Goal: Task Accomplishment & Management: Use online tool/utility

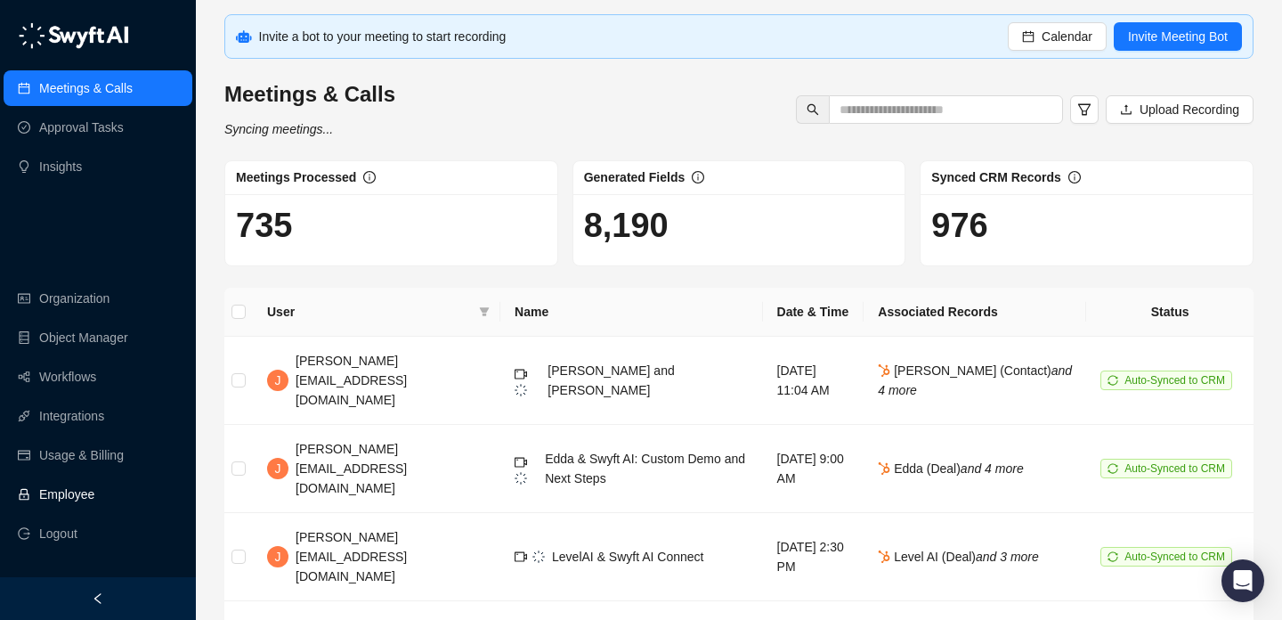
click at [94, 505] on link "Employee" at bounding box center [66, 494] width 55 height 36
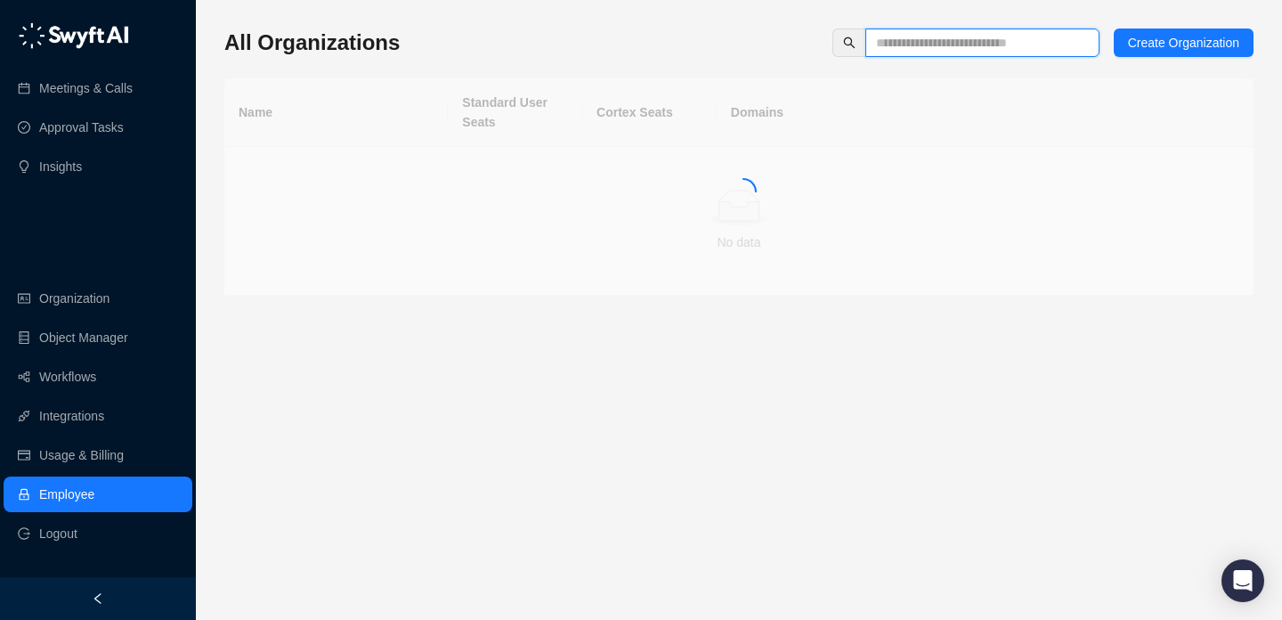
click at [908, 44] on input "text" at bounding box center [975, 43] width 199 height 20
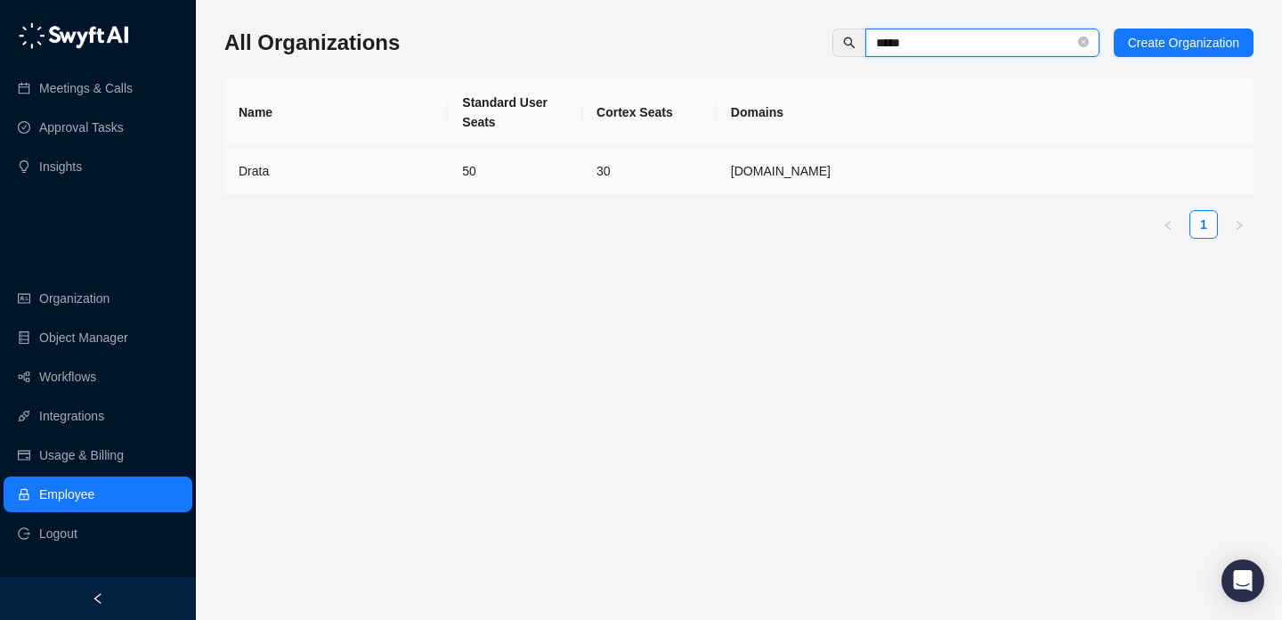
type input "*****"
click at [411, 179] on div "Drata" at bounding box center [336, 171] width 195 height 20
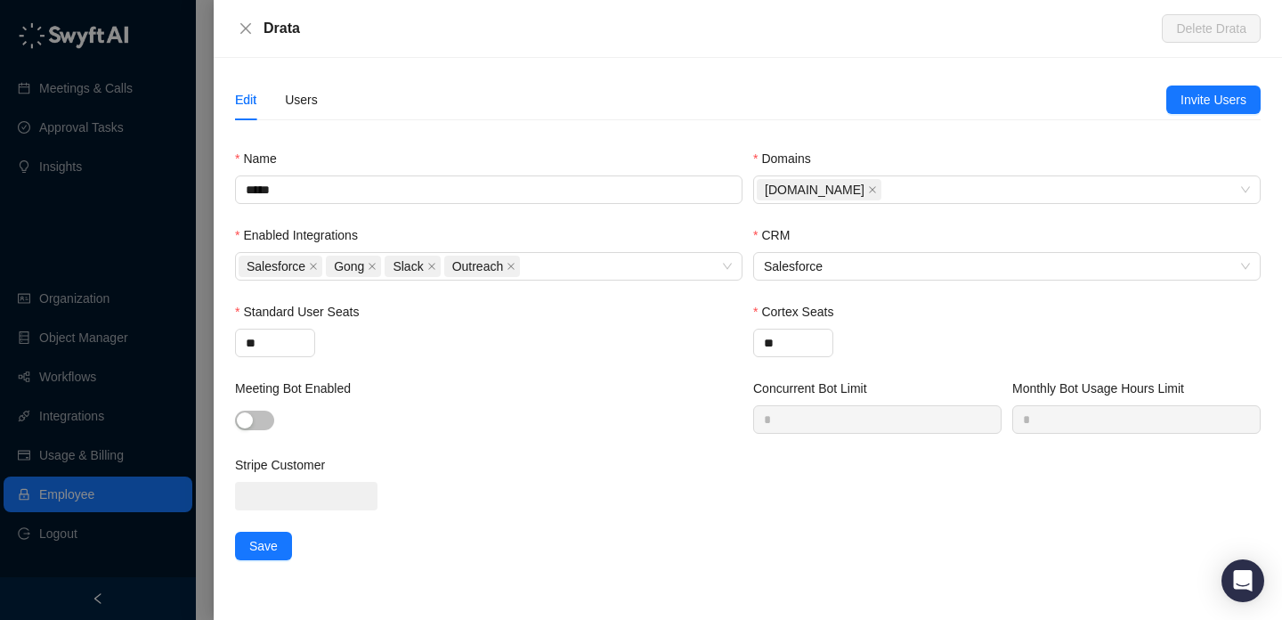
click at [326, 87] on div "Edit Users" at bounding box center [700, 99] width 931 height 41
click at [292, 109] on div "Users" at bounding box center [301, 100] width 33 height 20
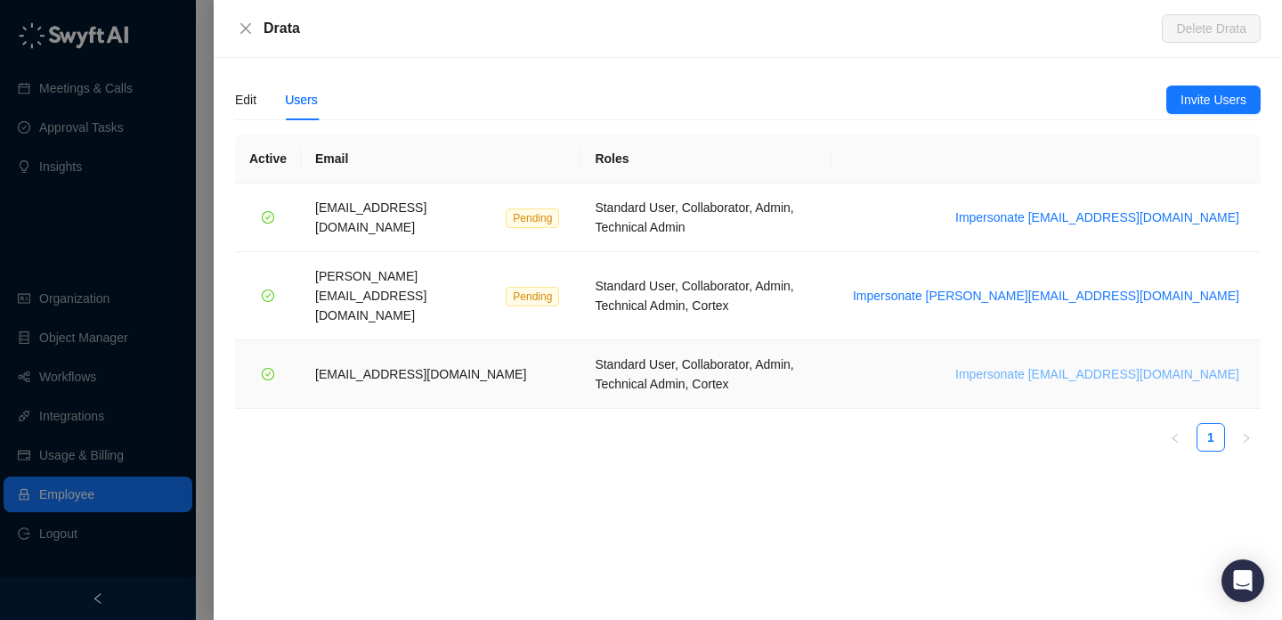
click at [1102, 364] on span "Impersonate [EMAIL_ADDRESS][DOMAIN_NAME]" at bounding box center [1097, 374] width 284 height 20
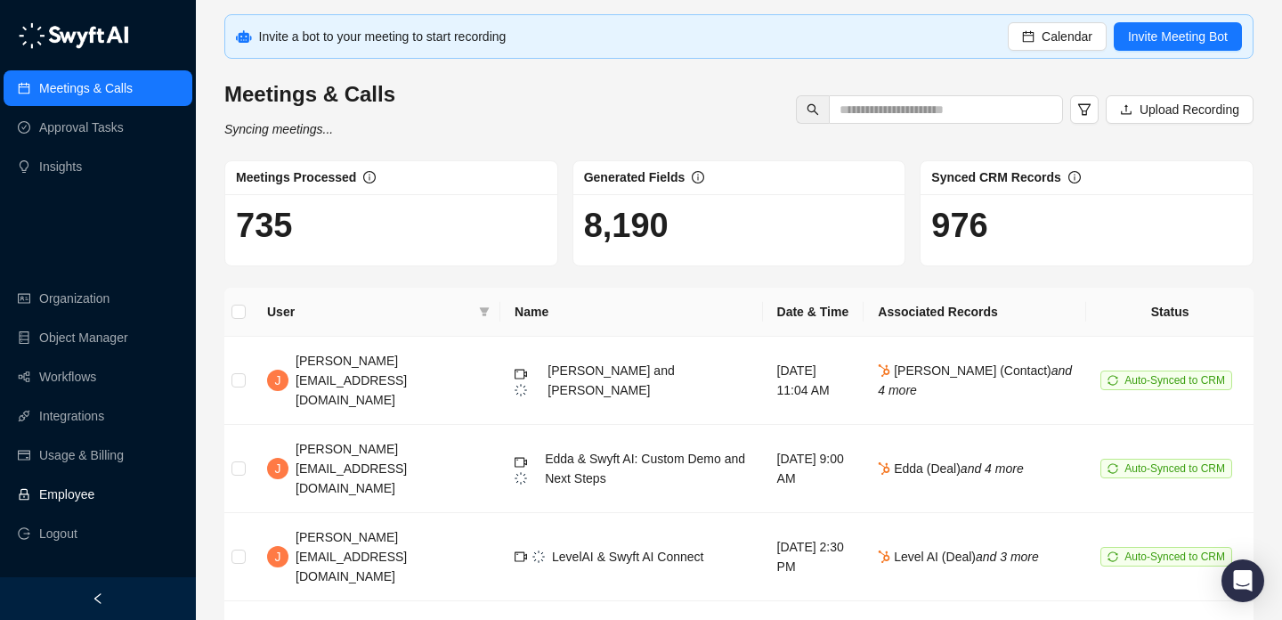
click at [94, 500] on link "Employee" at bounding box center [66, 494] width 55 height 36
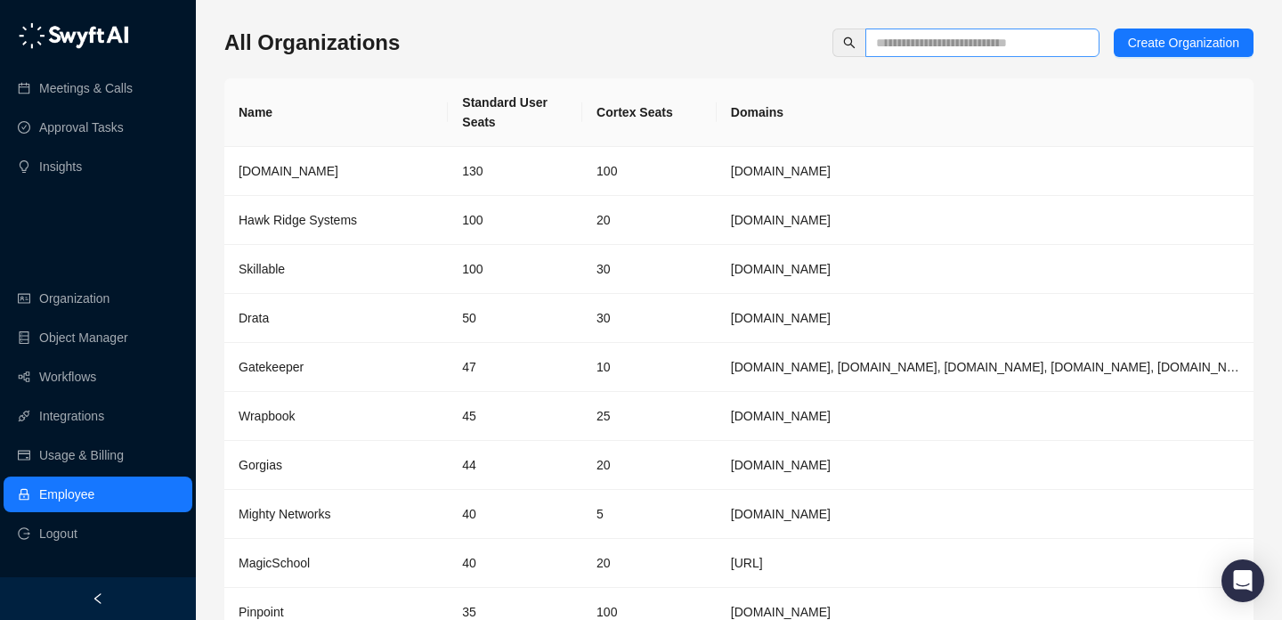
click at [935, 55] on span at bounding box center [982, 42] width 234 height 28
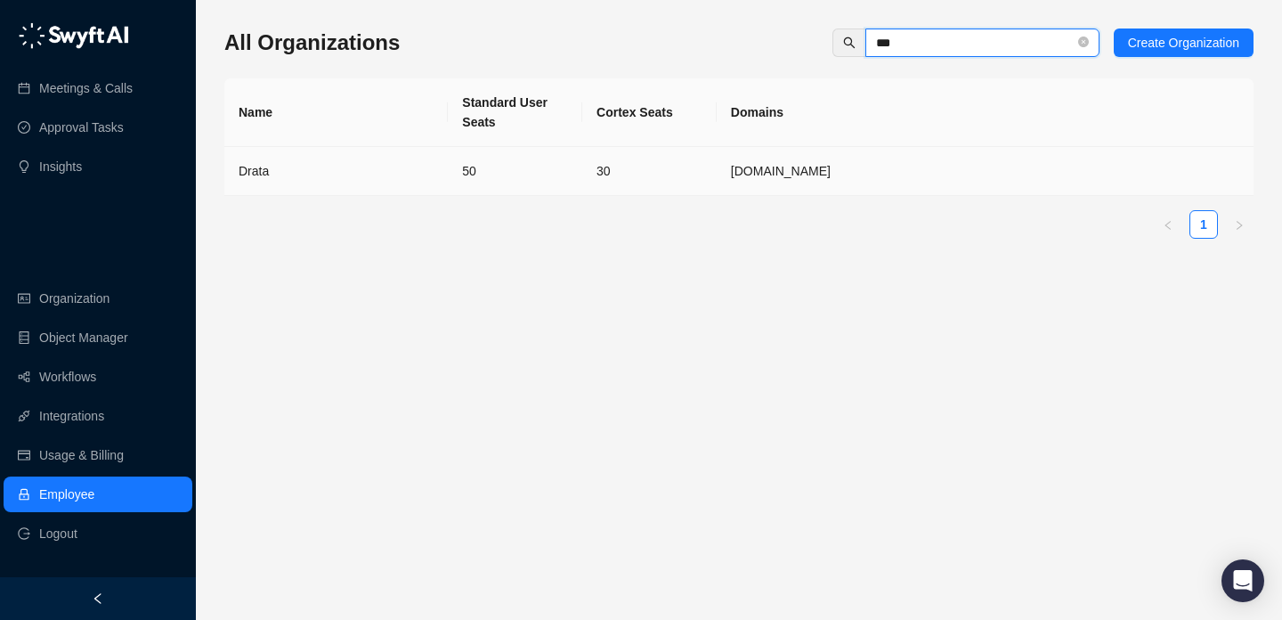
type input "***"
click at [889, 178] on td "[DOMAIN_NAME]" at bounding box center [985, 171] width 537 height 49
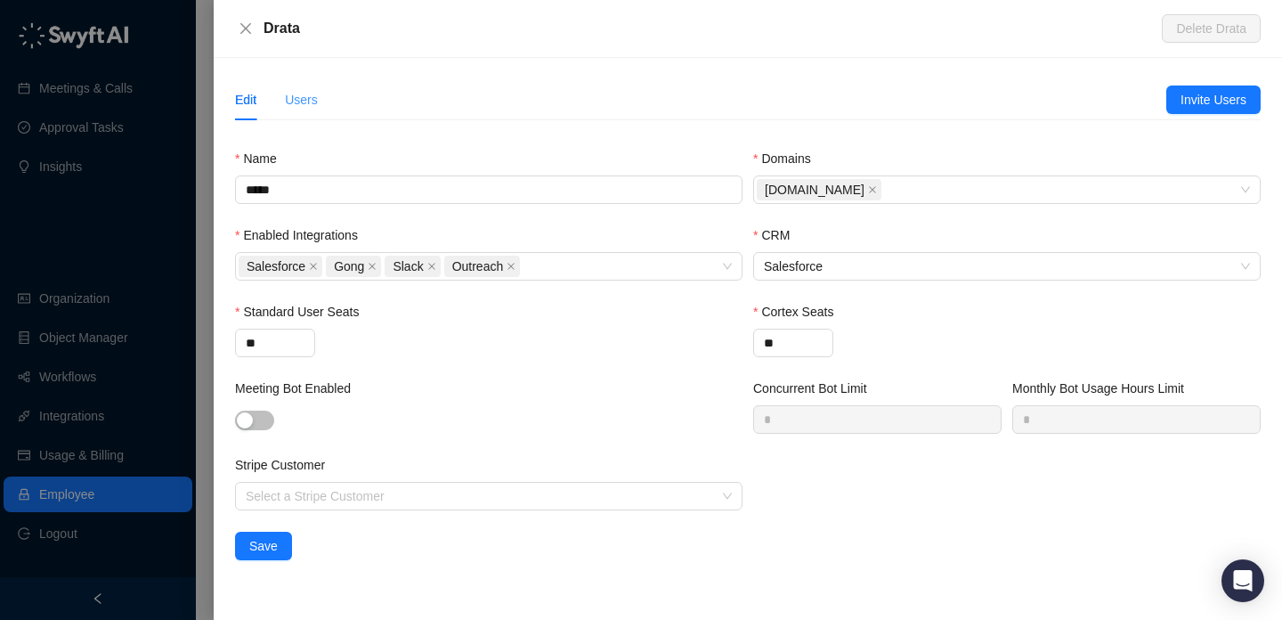
click at [311, 110] on div "Users" at bounding box center [301, 99] width 33 height 41
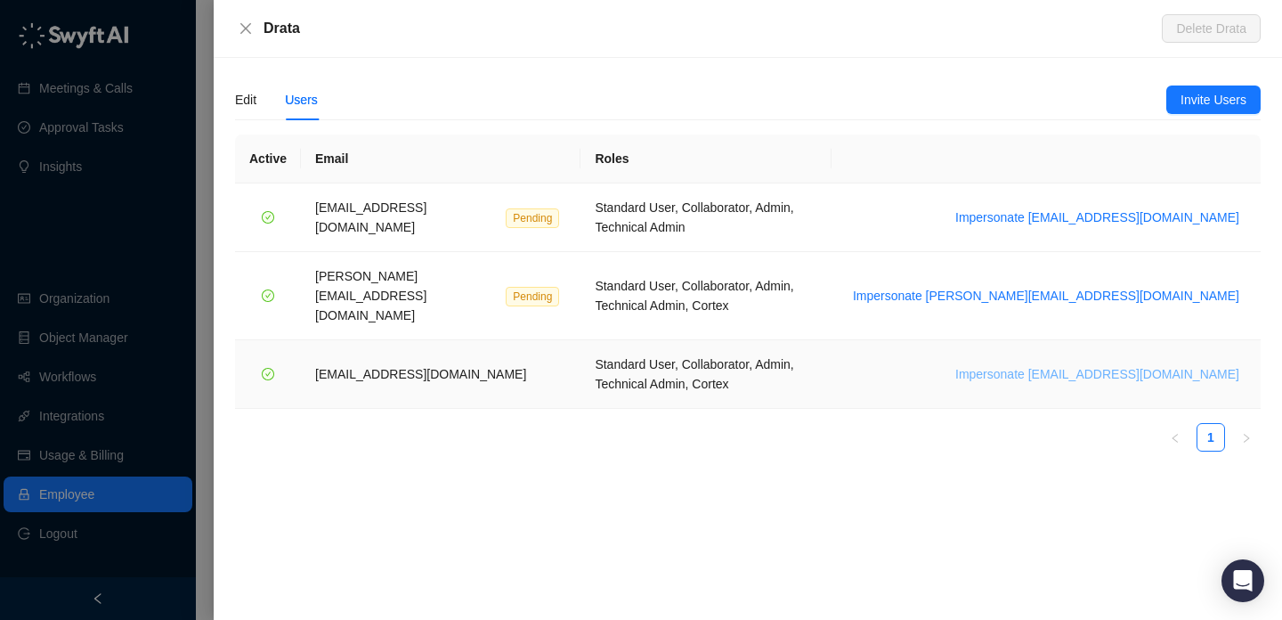
click at [1077, 364] on span "Impersonate [EMAIL_ADDRESS][DOMAIN_NAME]" at bounding box center [1097, 374] width 284 height 20
